Goal: Task Accomplishment & Management: Manage account settings

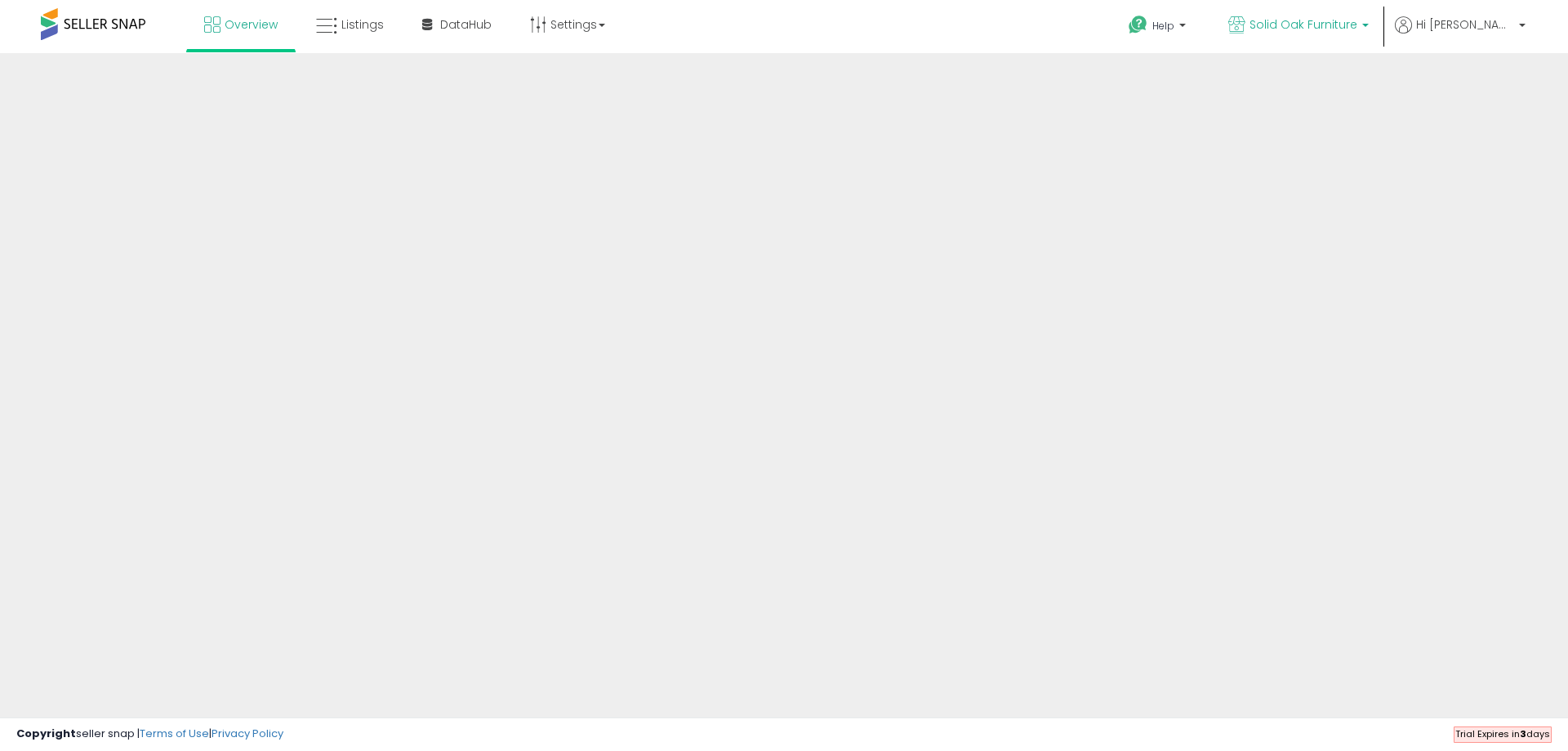
click at [1357, 30] on span "Solid Oak Furniture" at bounding box center [1303, 24] width 108 height 16
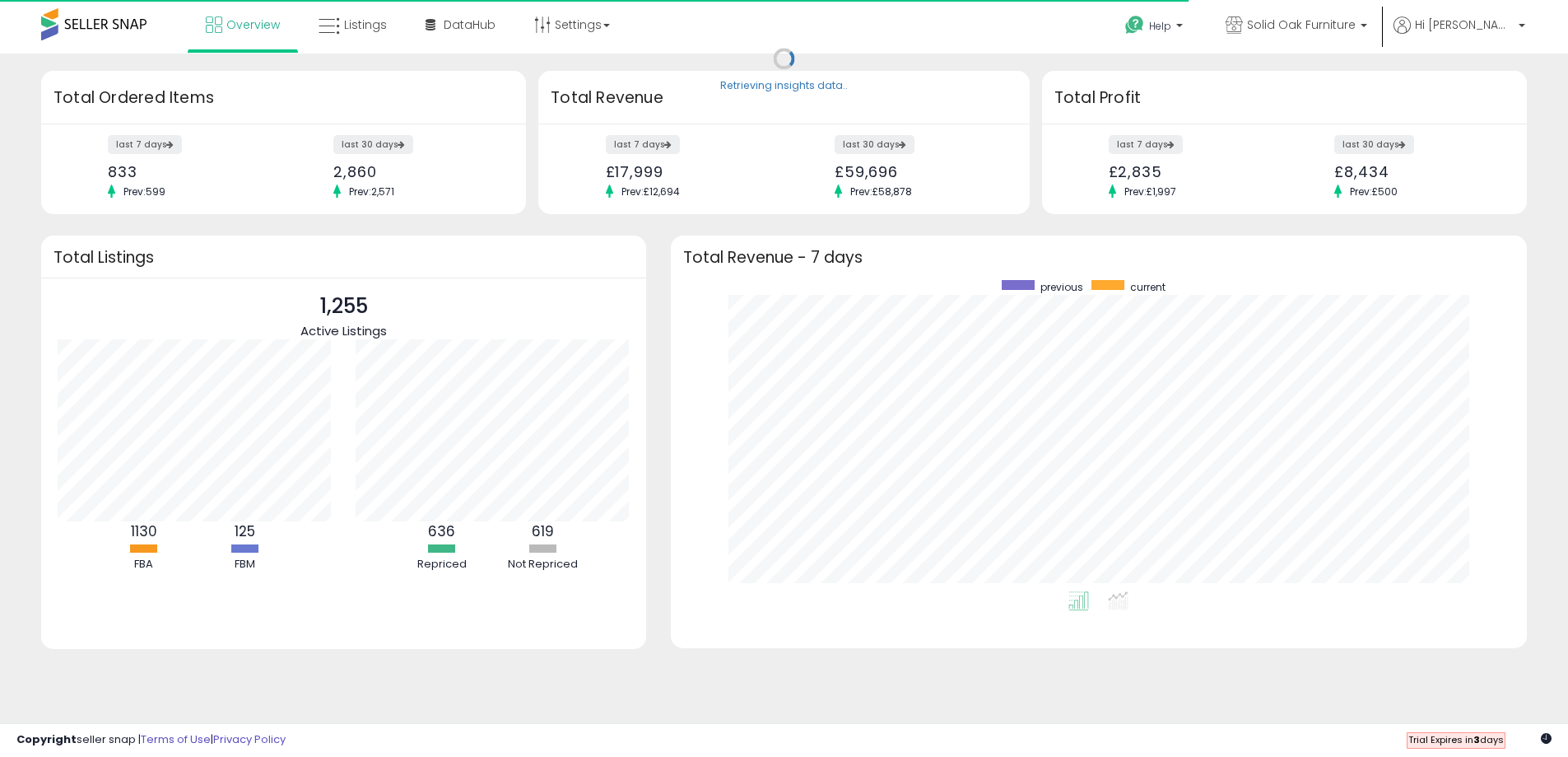
scroll to position [311, 824]
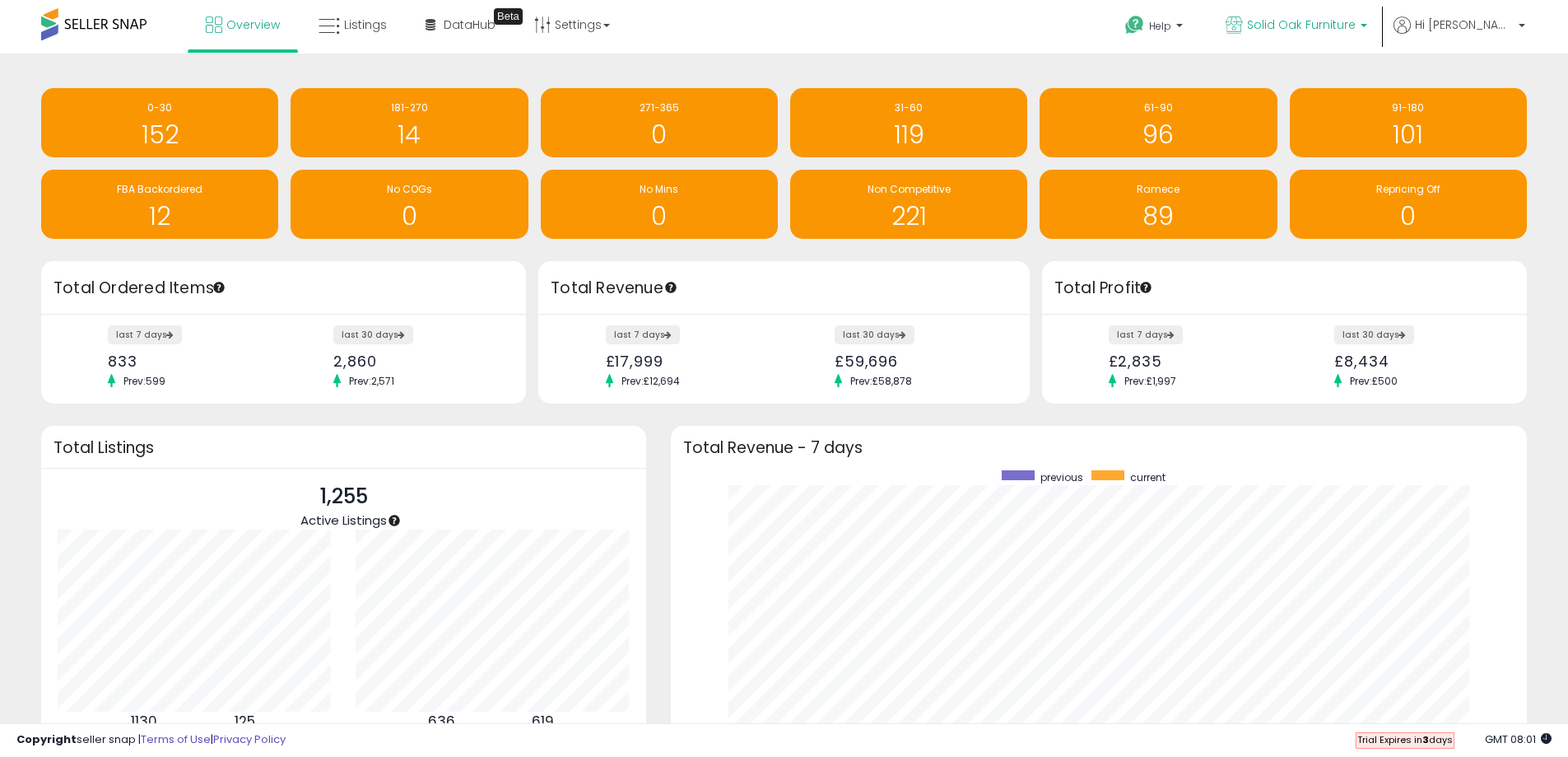
click at [1368, 26] on b at bounding box center [1364, 30] width 7 height 12
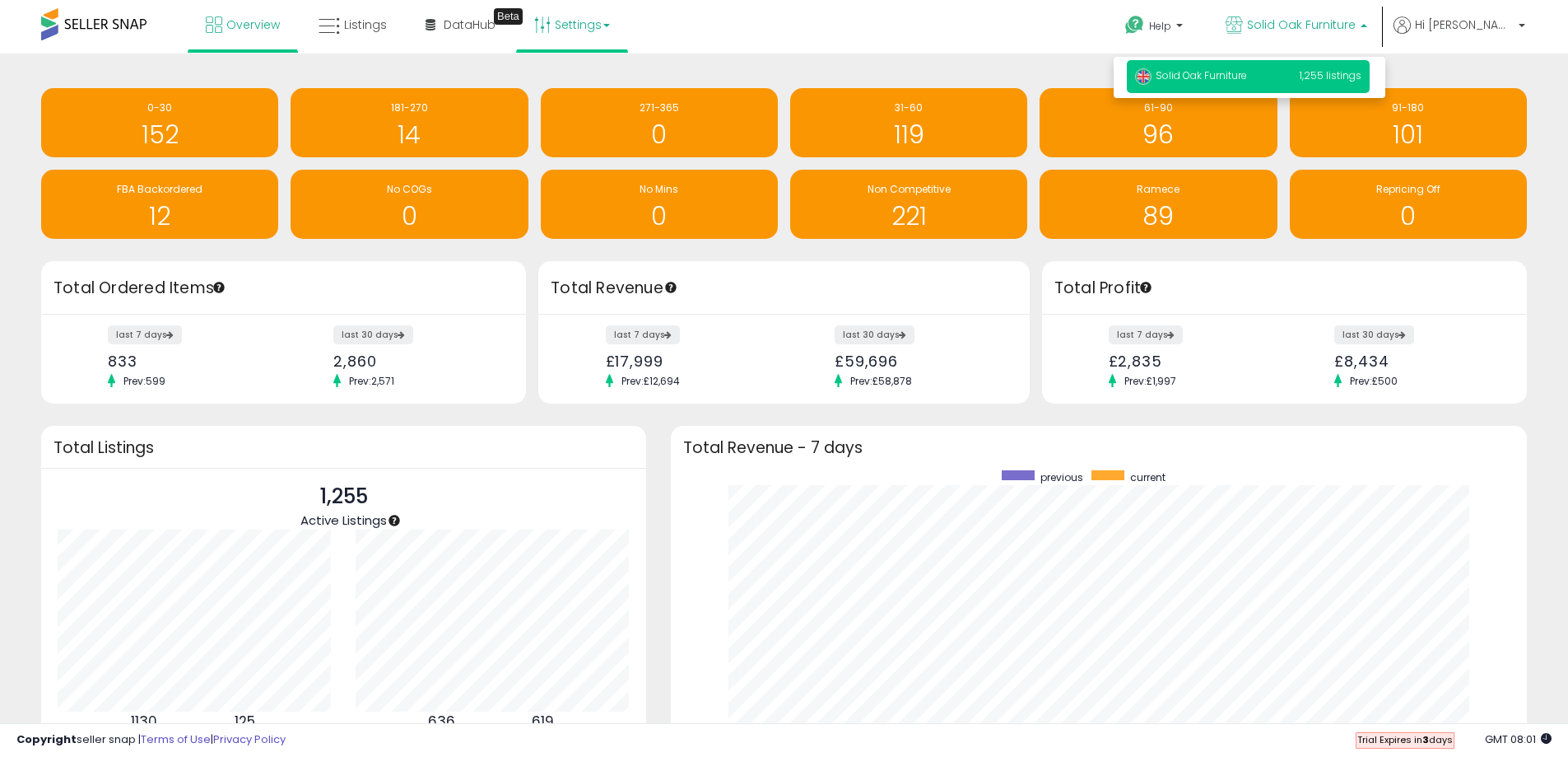
click at [600, 31] on link "Settings" at bounding box center [572, 25] width 100 height 49
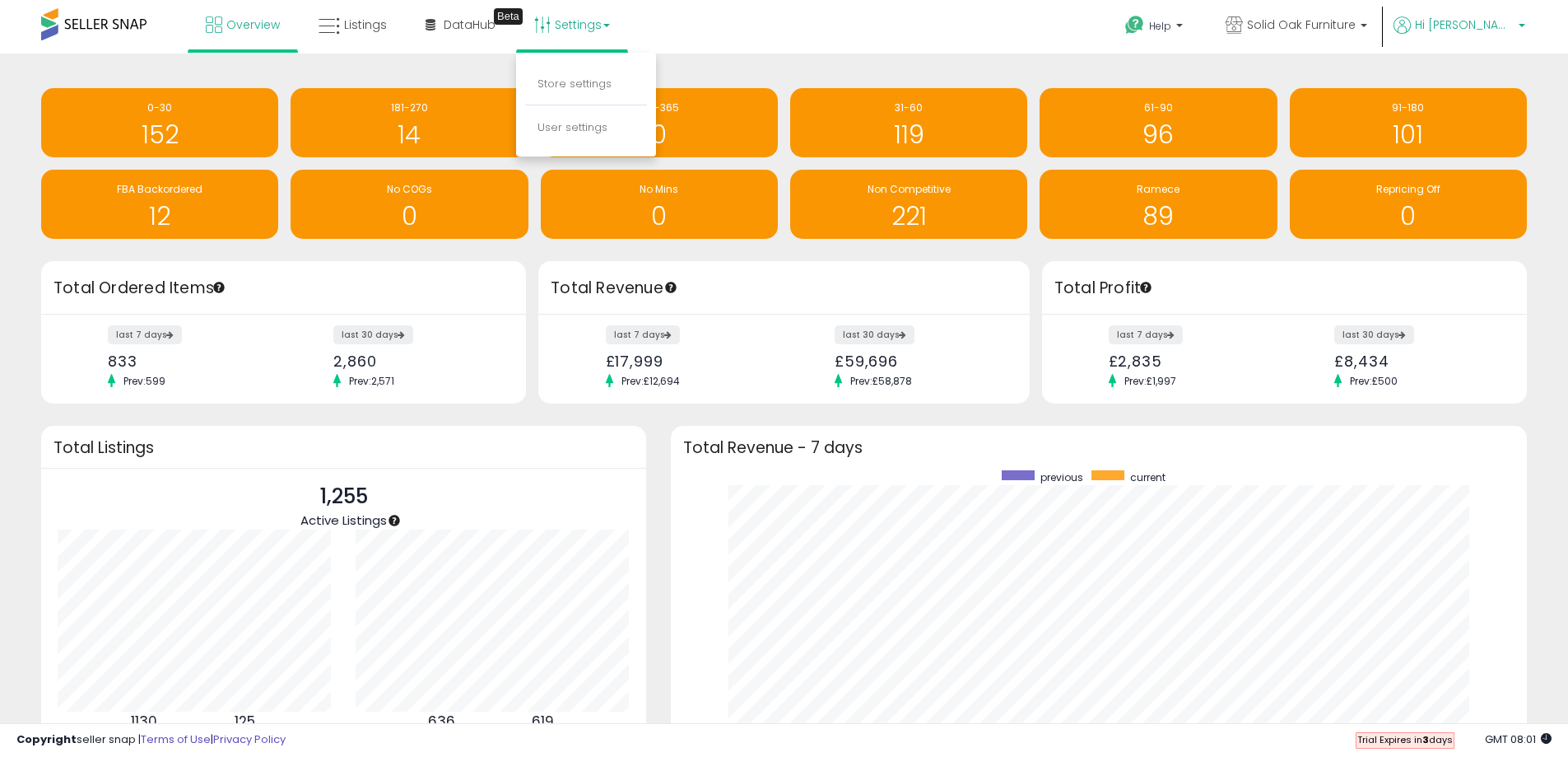
click at [1518, 28] on p "Hi [PERSON_NAME]" at bounding box center [1459, 26] width 132 height 20
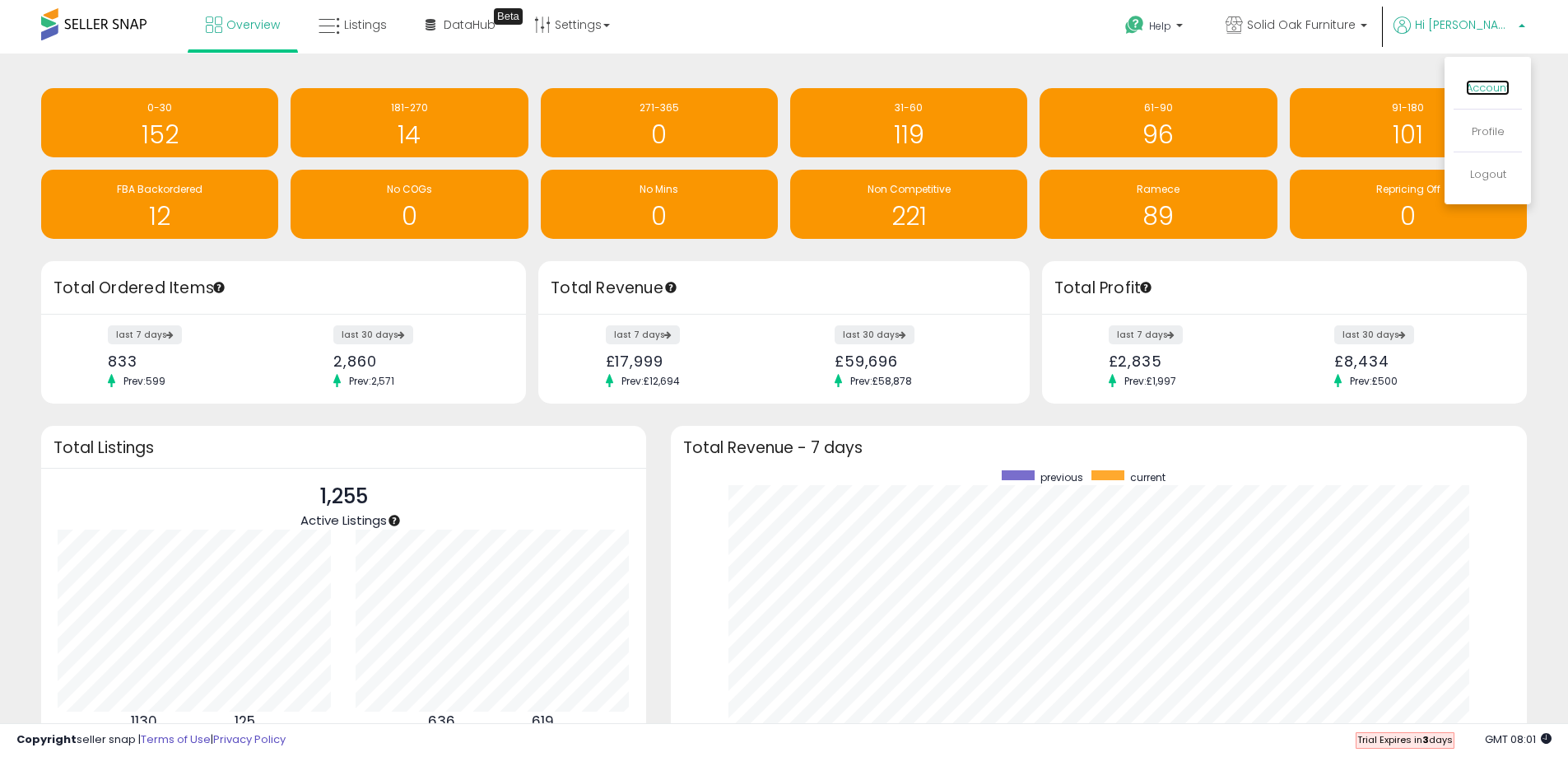
click at [1484, 82] on link "Account" at bounding box center [1487, 88] width 43 height 15
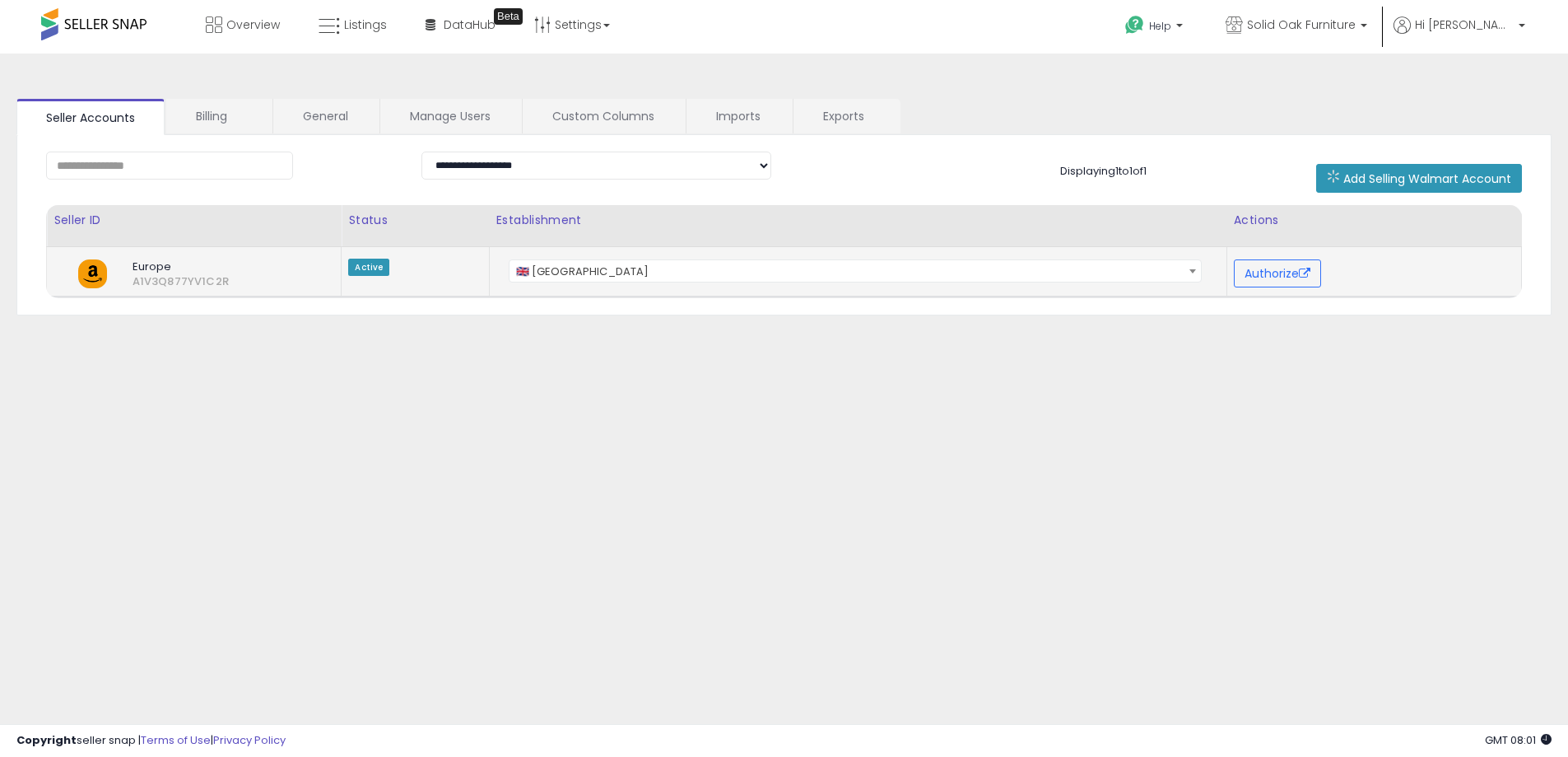
click at [1190, 273] on b at bounding box center [1193, 271] width 7 height 4
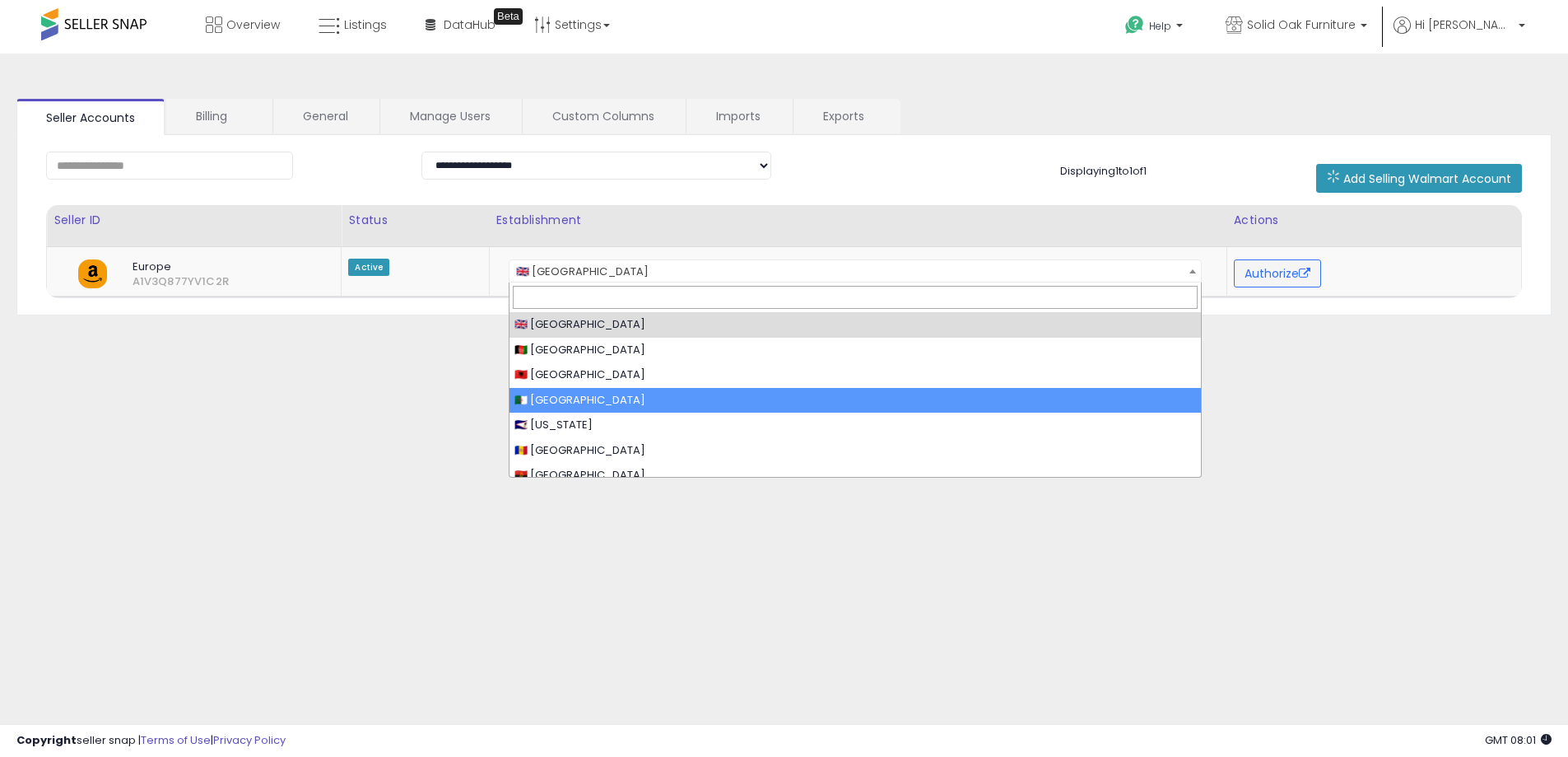
click at [312, 445] on div "**********" at bounding box center [784, 411] width 1552 height 683
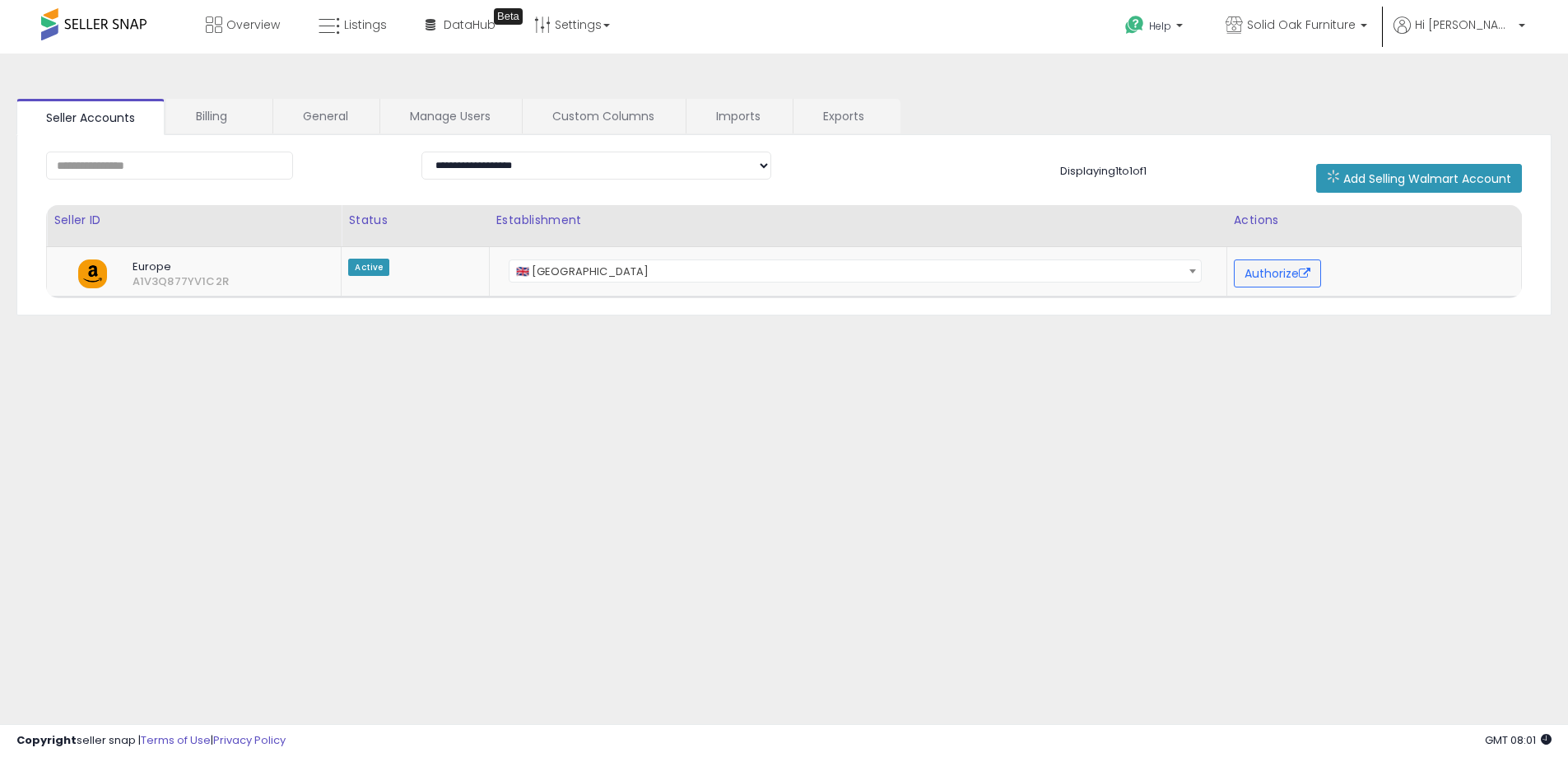
click at [1537, 756] on div at bounding box center [784, 757] width 1568 height 0
click at [151, 266] on span "Europe" at bounding box center [212, 266] width 184 height 14
click at [1255, 270] on button "Authorize" at bounding box center [1278, 273] width 87 height 28
click at [218, 116] on link "Billing" at bounding box center [218, 116] width 104 height 35
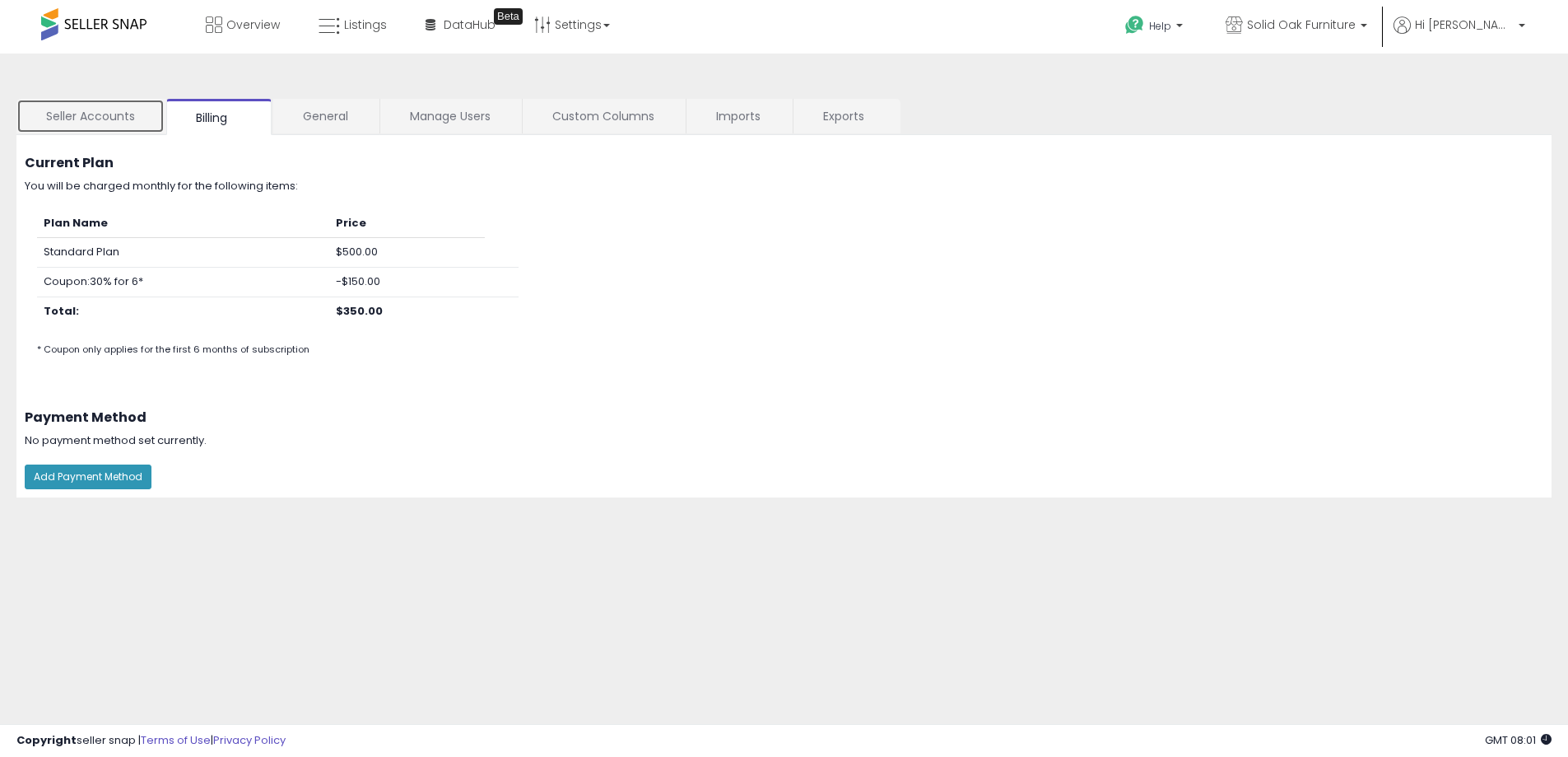
click at [104, 110] on link "Seller Accounts" at bounding box center [90, 116] width 148 height 35
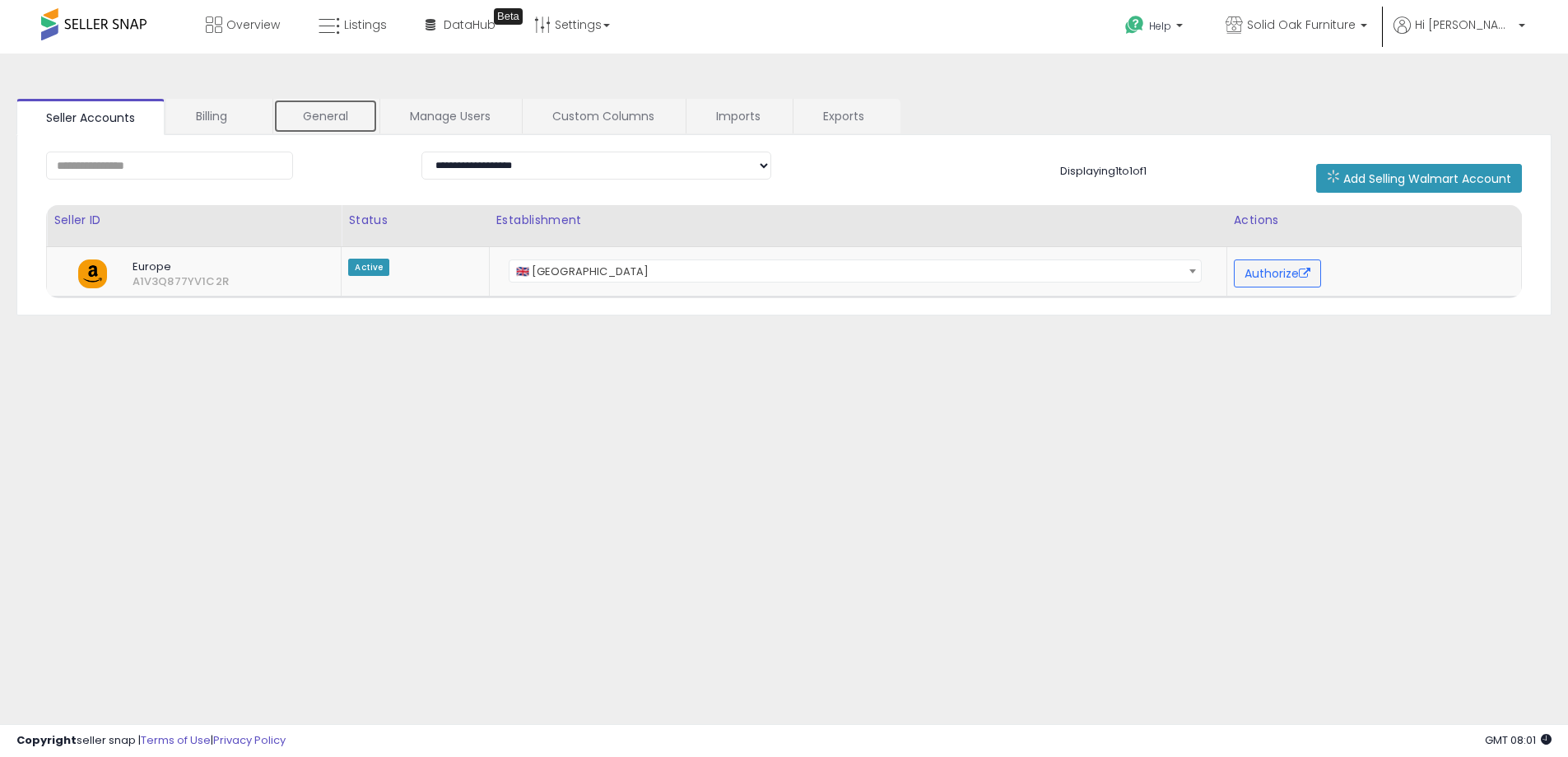
click at [335, 118] on link "General" at bounding box center [325, 116] width 104 height 35
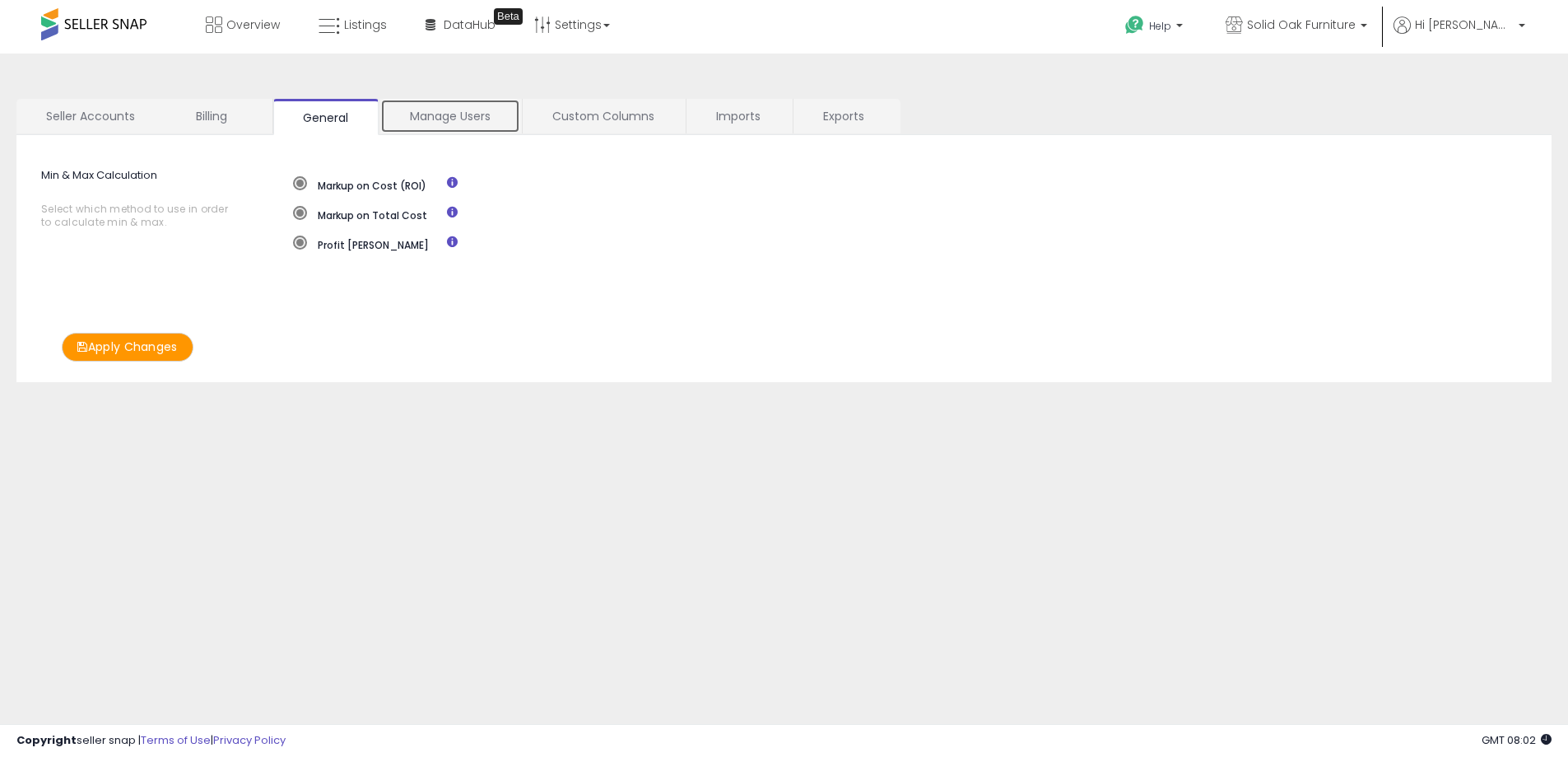
click at [460, 100] on link "Manage Users" at bounding box center [450, 116] width 140 height 35
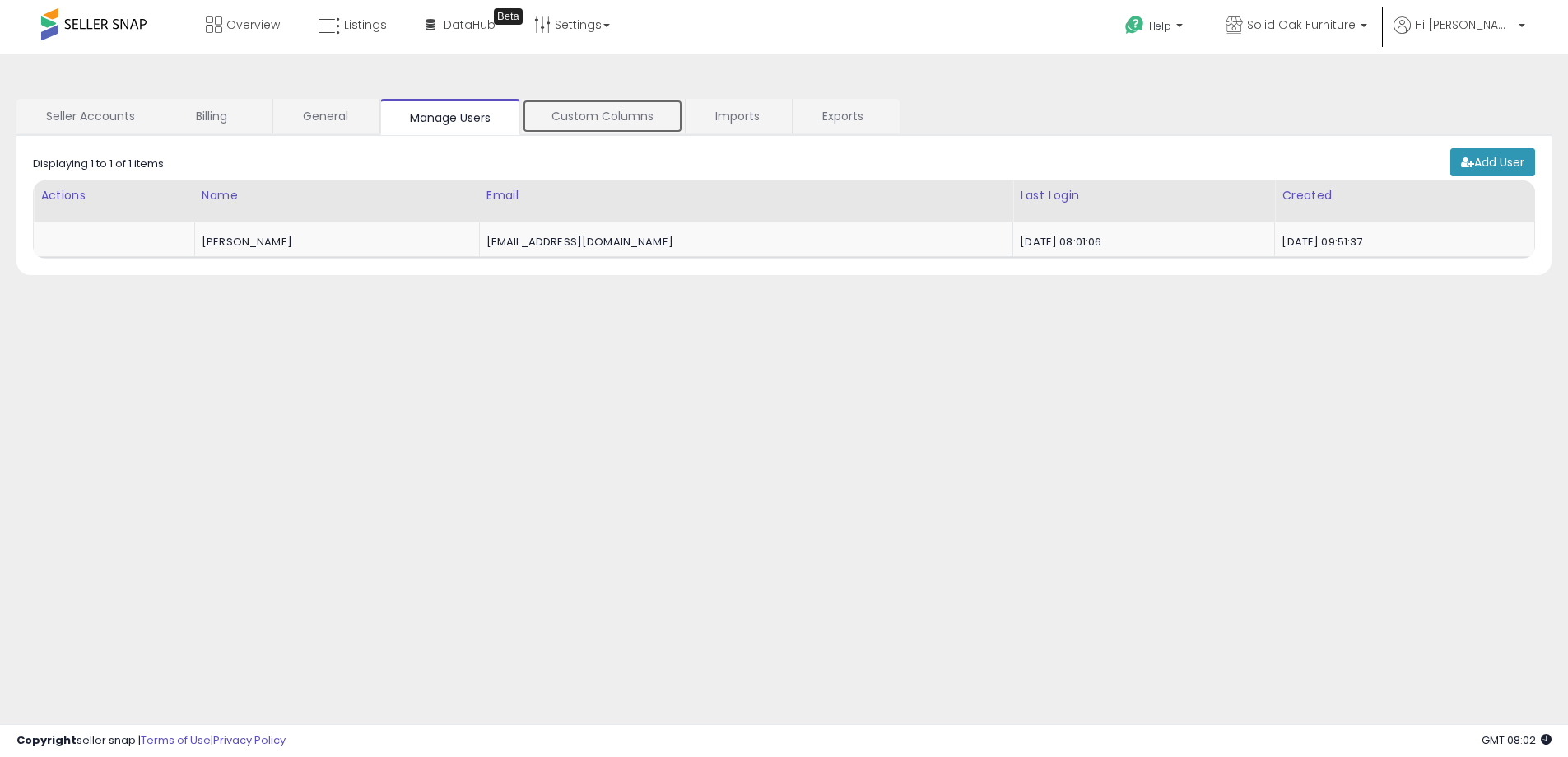
click at [618, 110] on link "Custom Columns" at bounding box center [602, 116] width 161 height 35
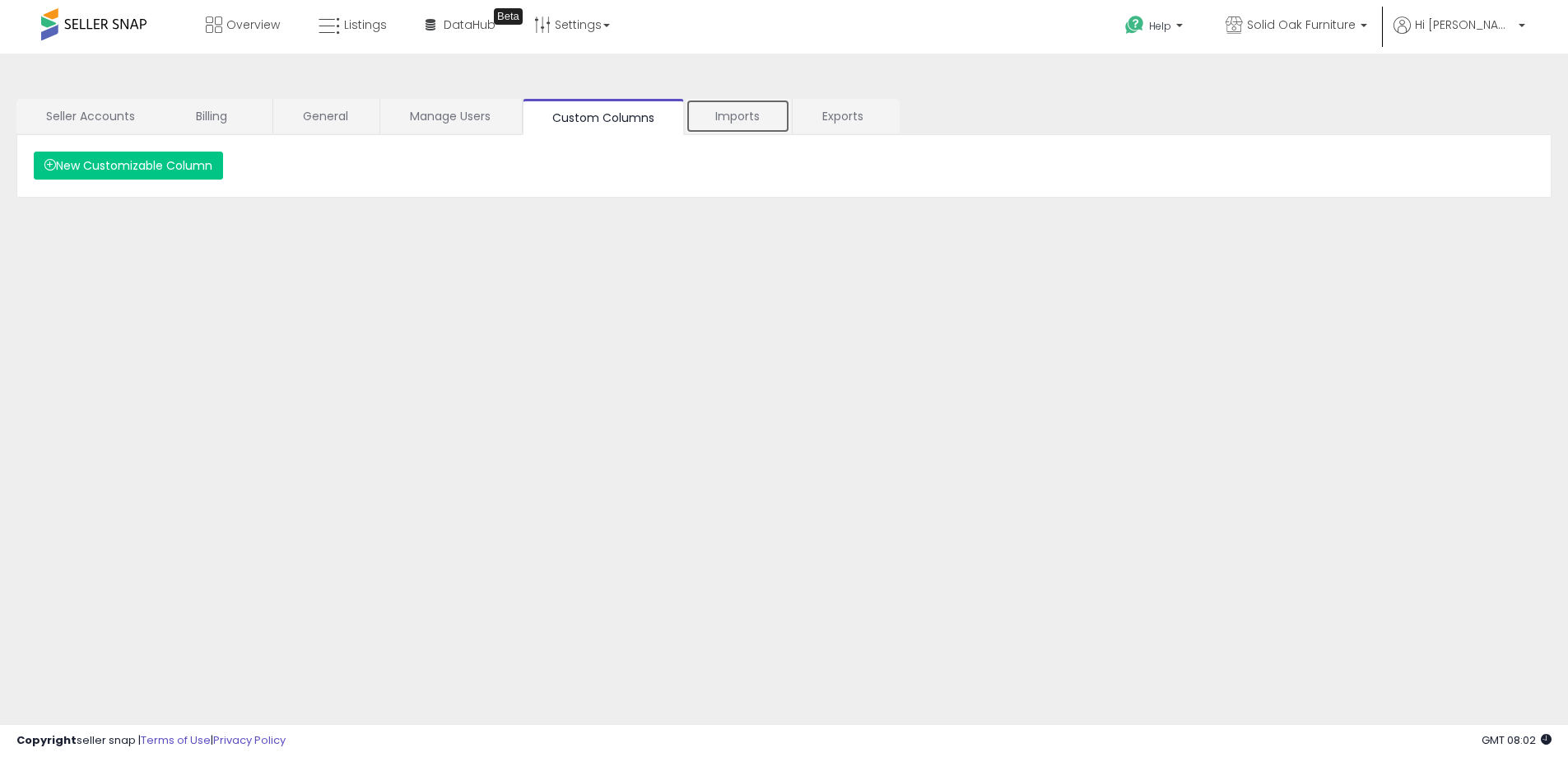
click at [719, 105] on link "Imports" at bounding box center [737, 116] width 104 height 35
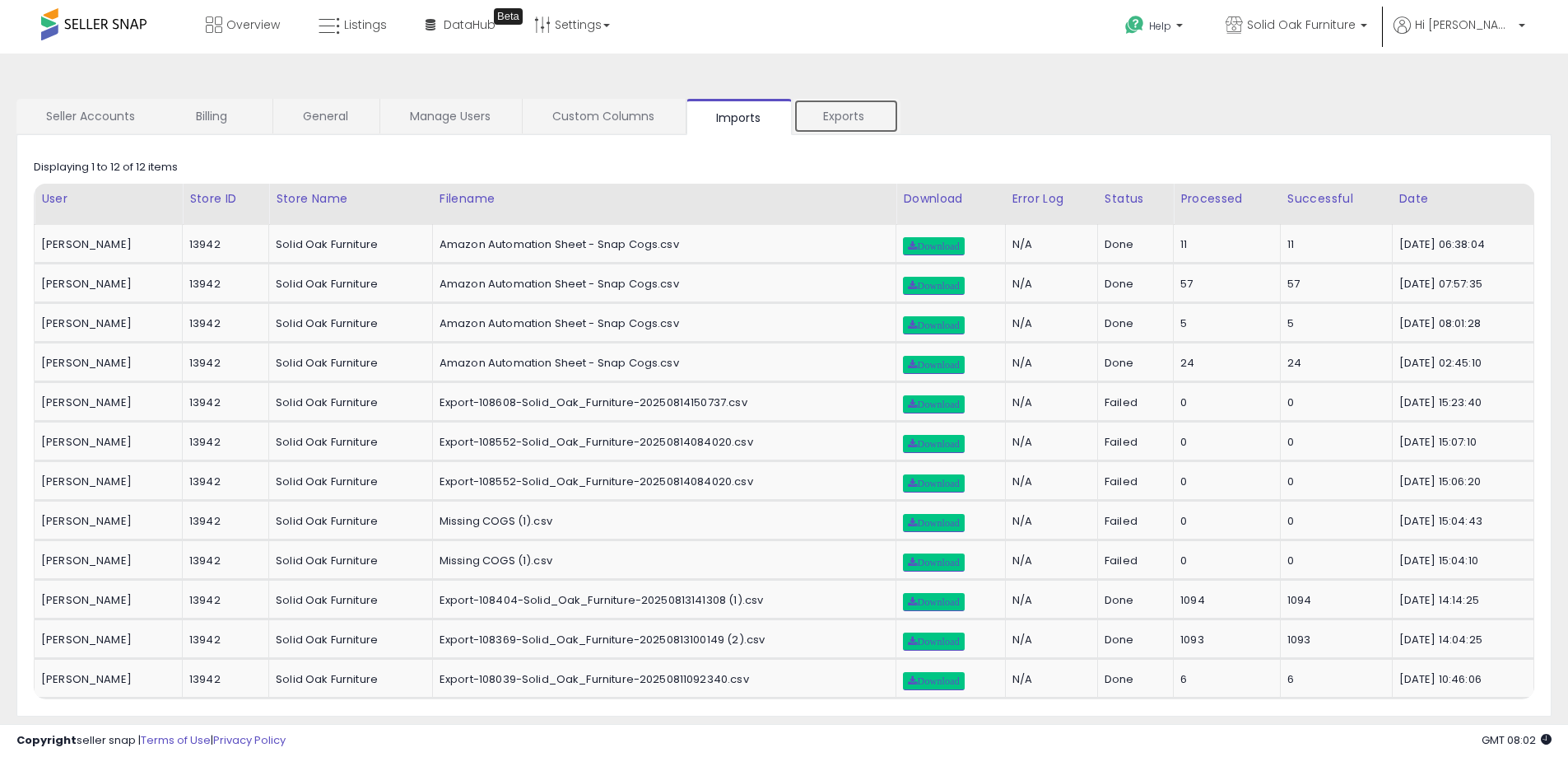
click at [856, 106] on link "Exports" at bounding box center [846, 116] width 105 height 35
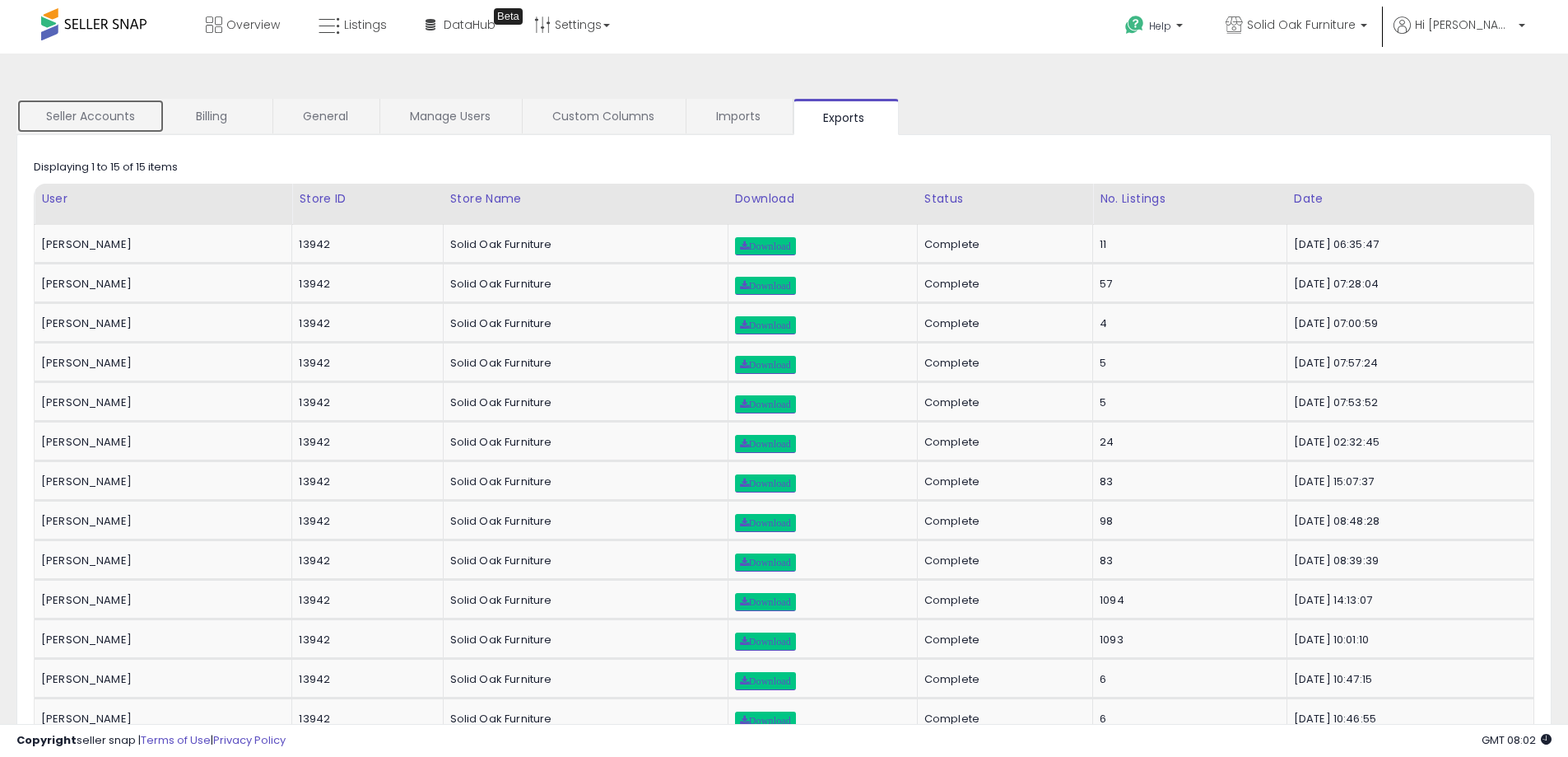
click at [97, 119] on link "Seller Accounts" at bounding box center [90, 116] width 148 height 35
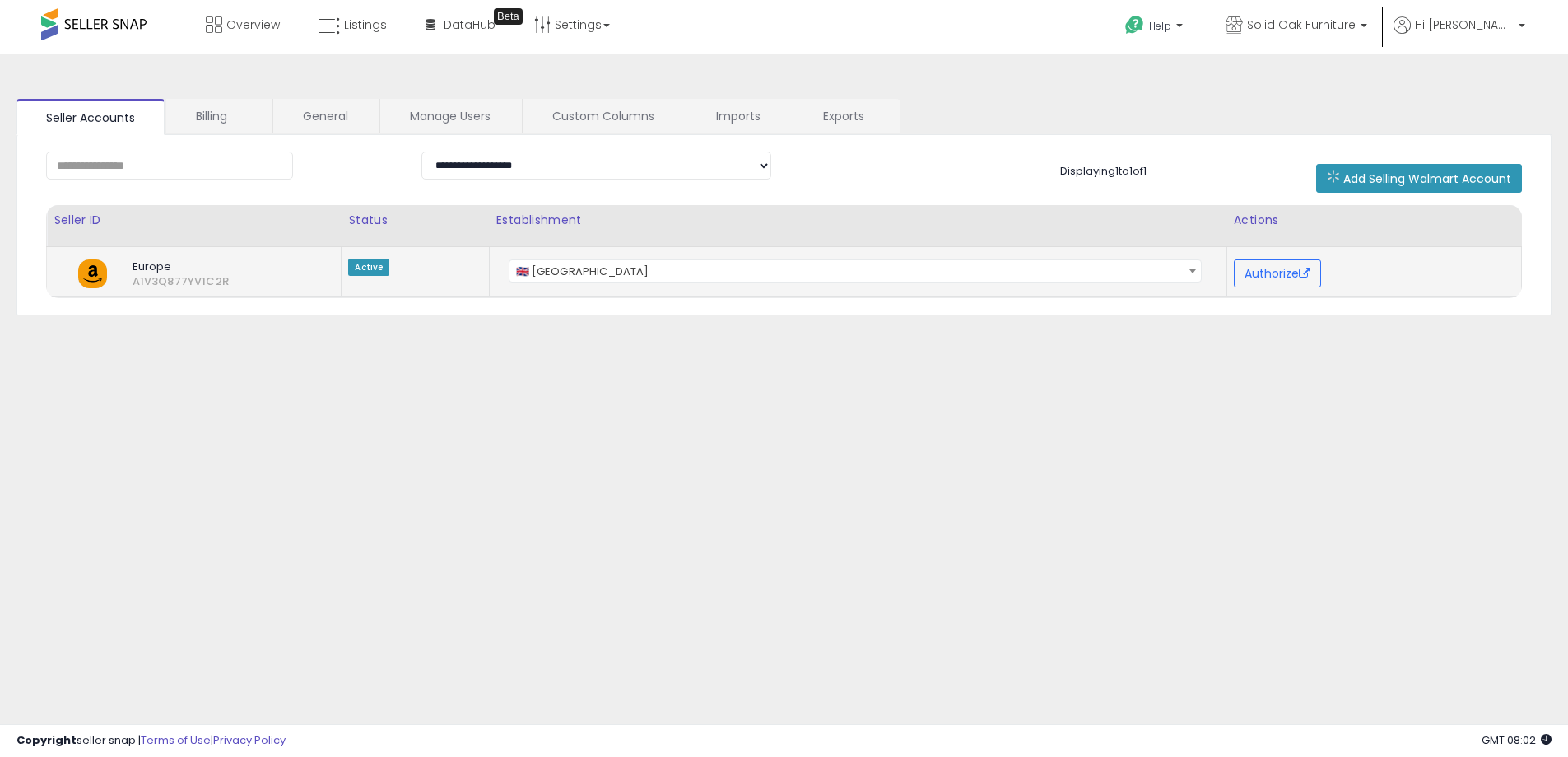
click at [1183, 273] on span "🇬🇧 [GEOGRAPHIC_DATA]" at bounding box center [855, 271] width 691 height 23
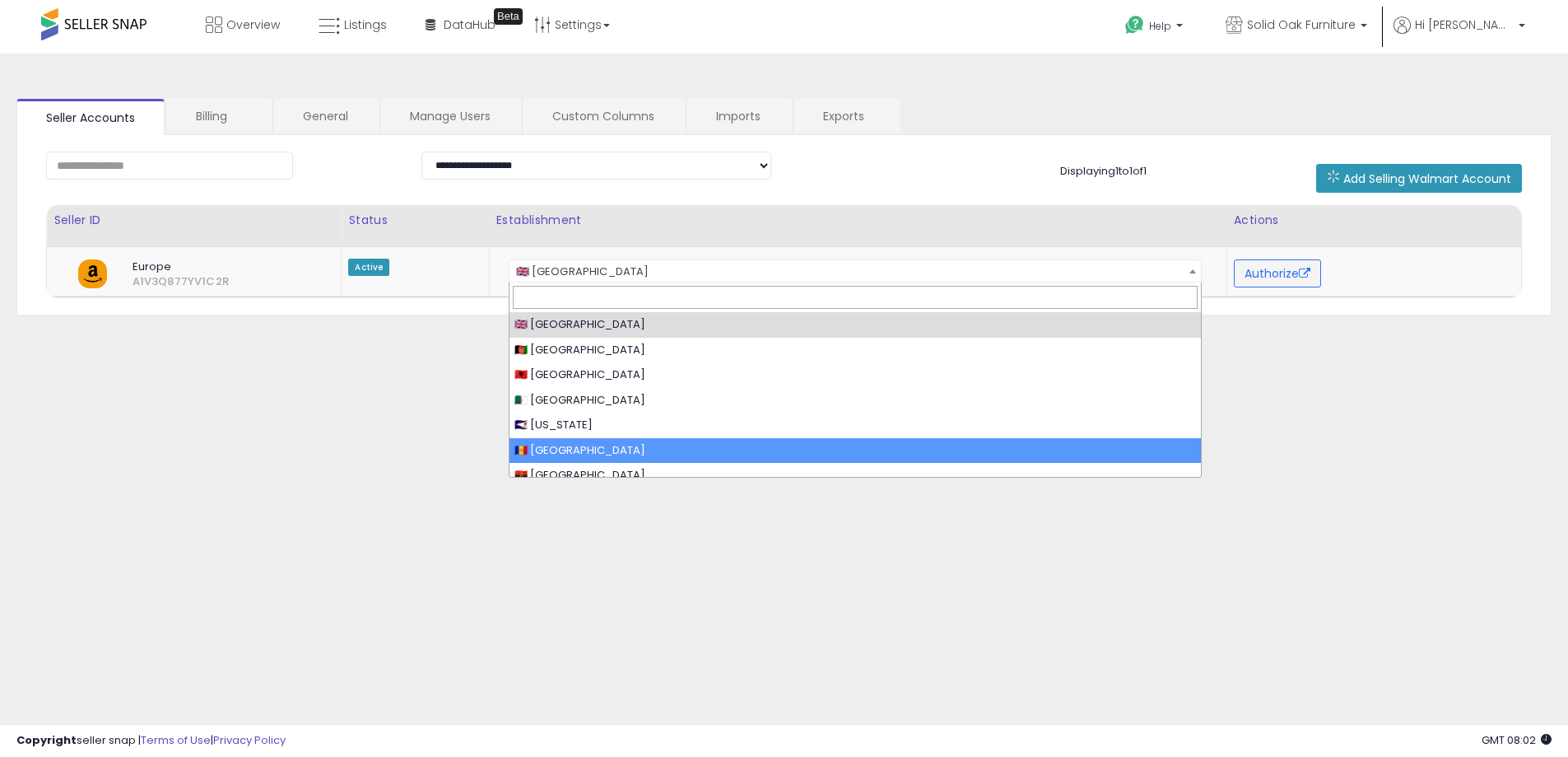
click at [380, 464] on div "**********" at bounding box center [784, 411] width 1552 height 683
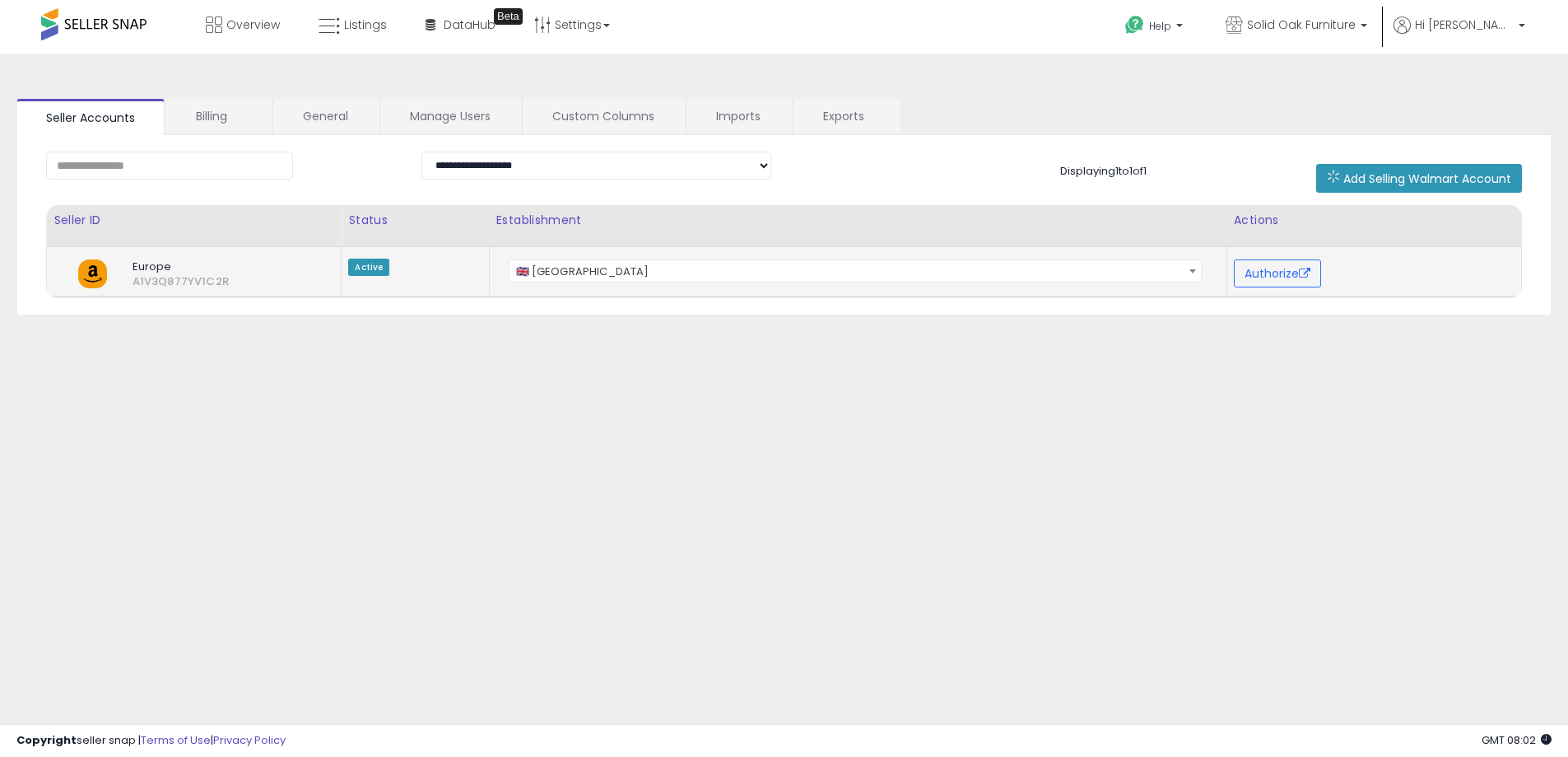
click at [373, 275] on span "Active" at bounding box center [369, 267] width 41 height 17
click at [367, 265] on span "Active" at bounding box center [369, 267] width 41 height 17
